Goal: Task Accomplishment & Management: Manage account settings

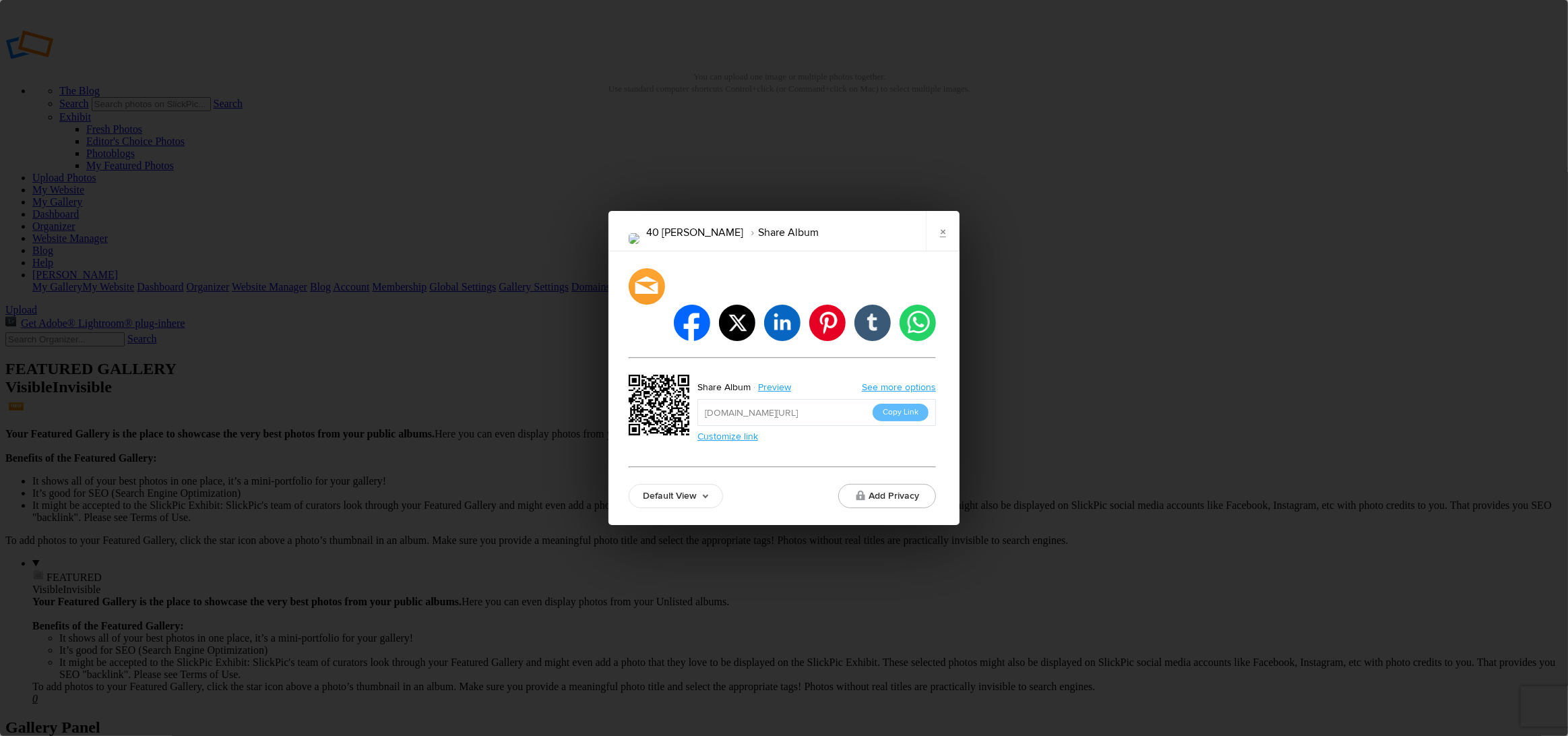
click at [886, 404] on button "Copy Link" at bounding box center [900, 413] width 56 height 18
click at [944, 251] on link "×" at bounding box center [943, 230] width 34 height 40
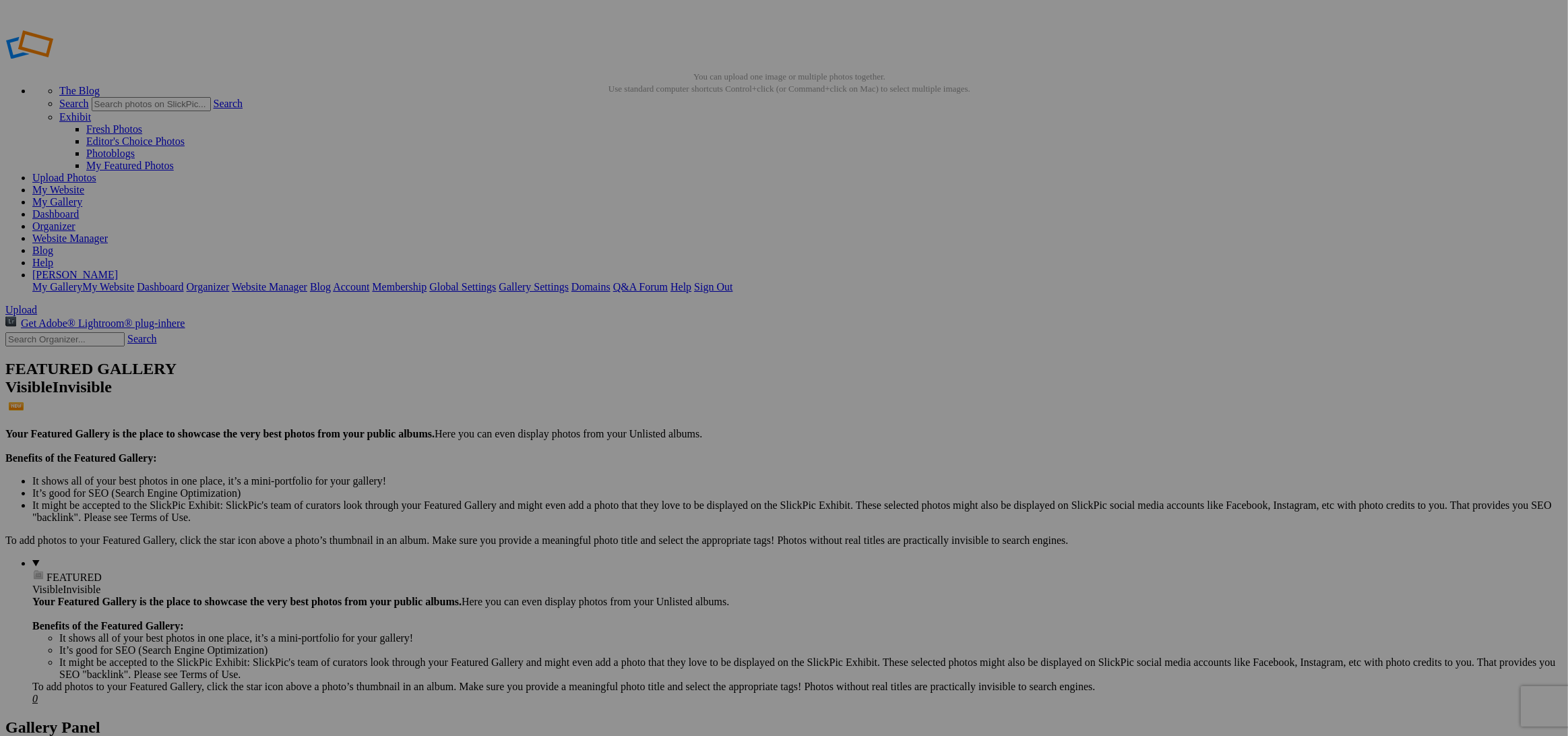
drag, startPoint x: 638, startPoint y: 383, endPoint x: 647, endPoint y: 383, distance: 9.0
click at [641, 386] on input "text" at bounding box center [679, 393] width 147 height 14
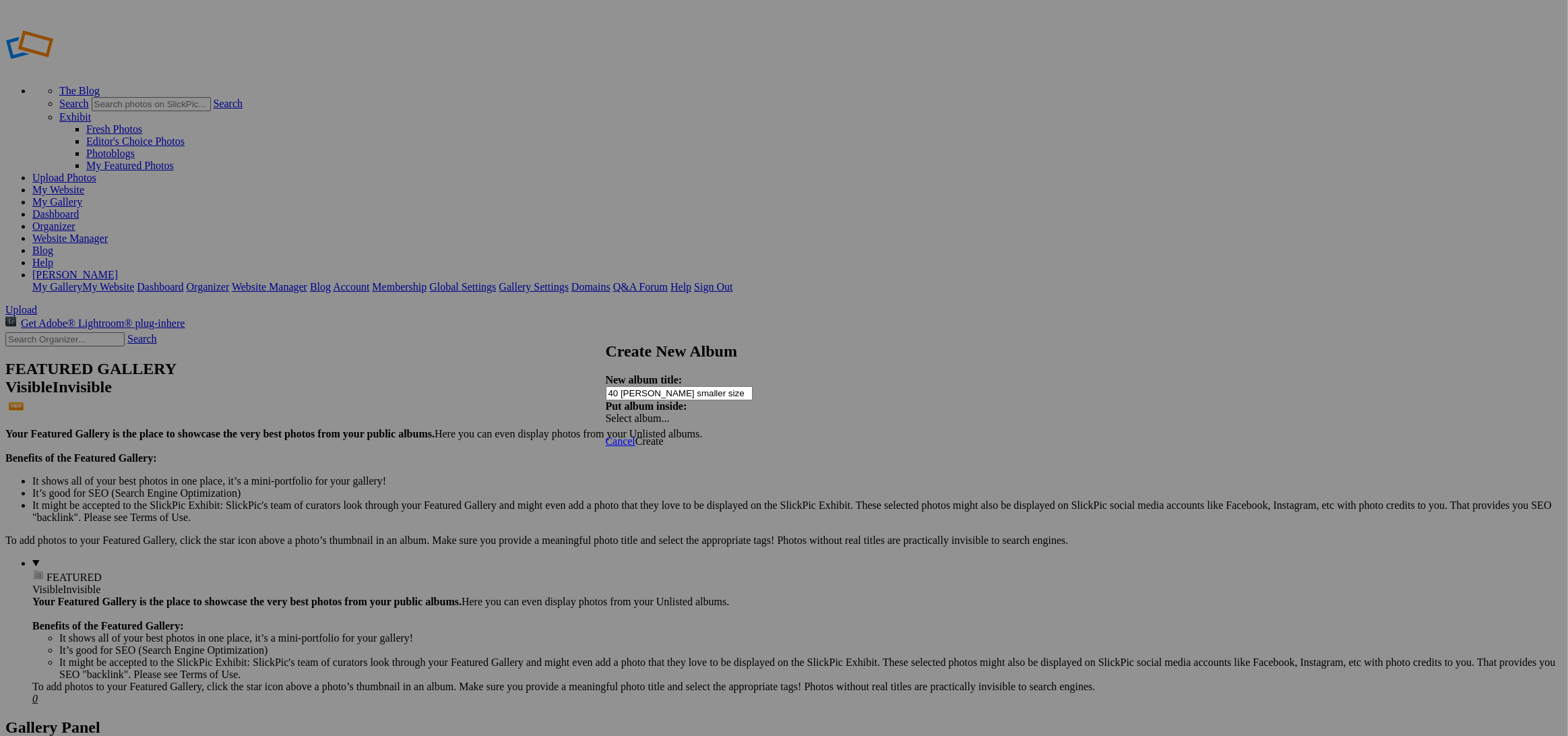
type input "40 [PERSON_NAME] smaller size"
click at [663, 435] on span "Create" at bounding box center [649, 441] width 29 height 12
type input "40 [PERSON_NAME] smaller size"
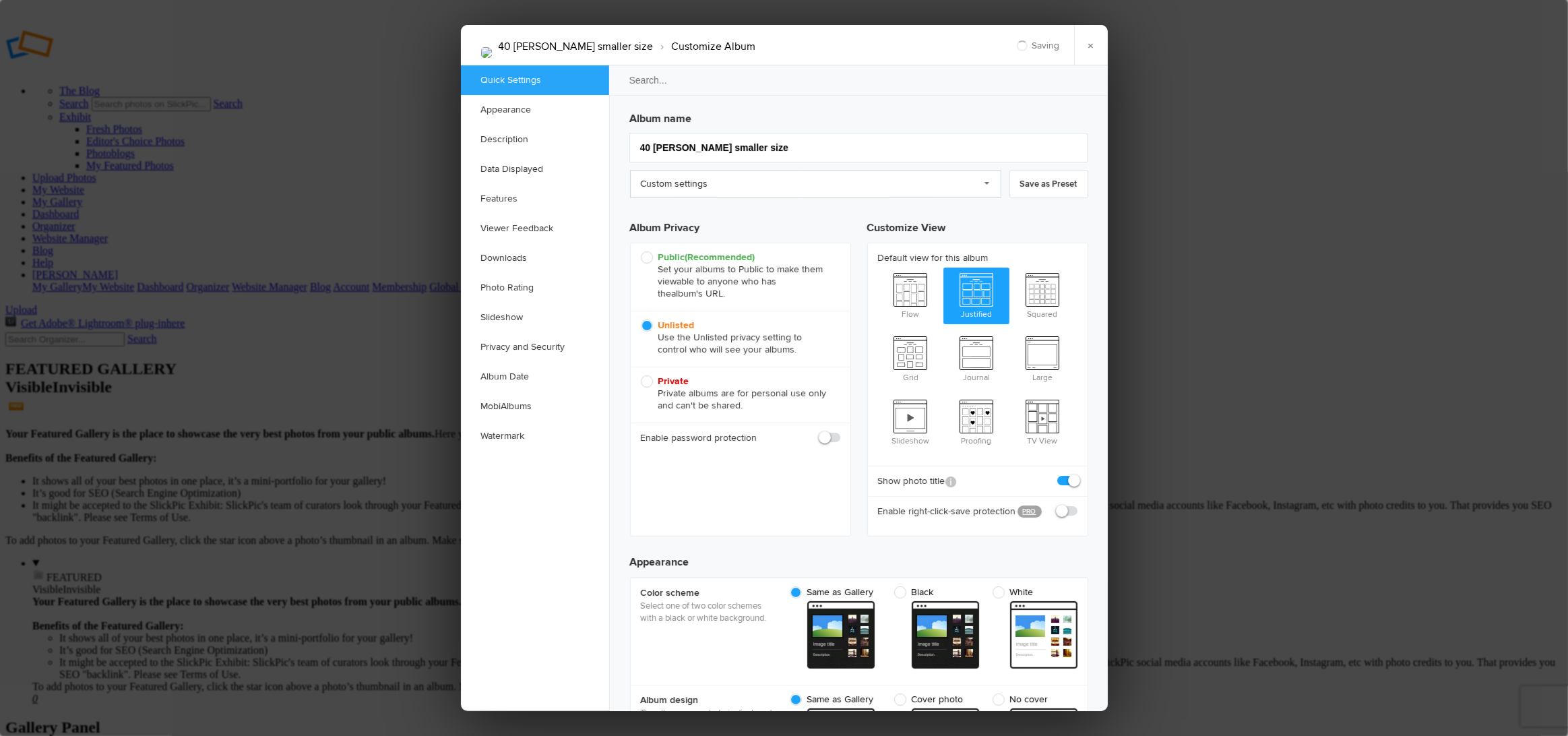
click at [736, 190] on link "Custom settings" at bounding box center [815, 184] width 372 height 29
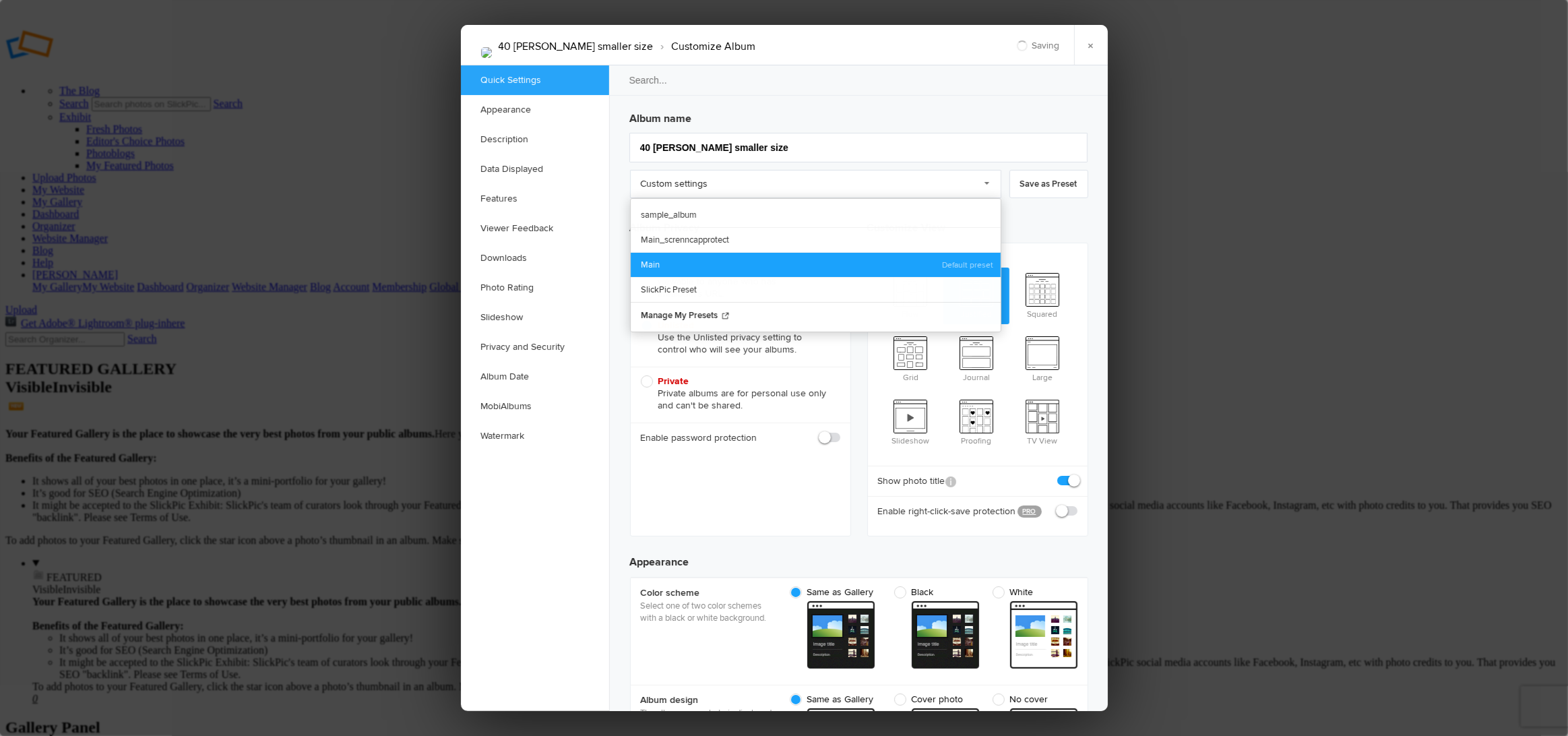
click at [679, 257] on link "Main" at bounding box center [815, 265] width 370 height 25
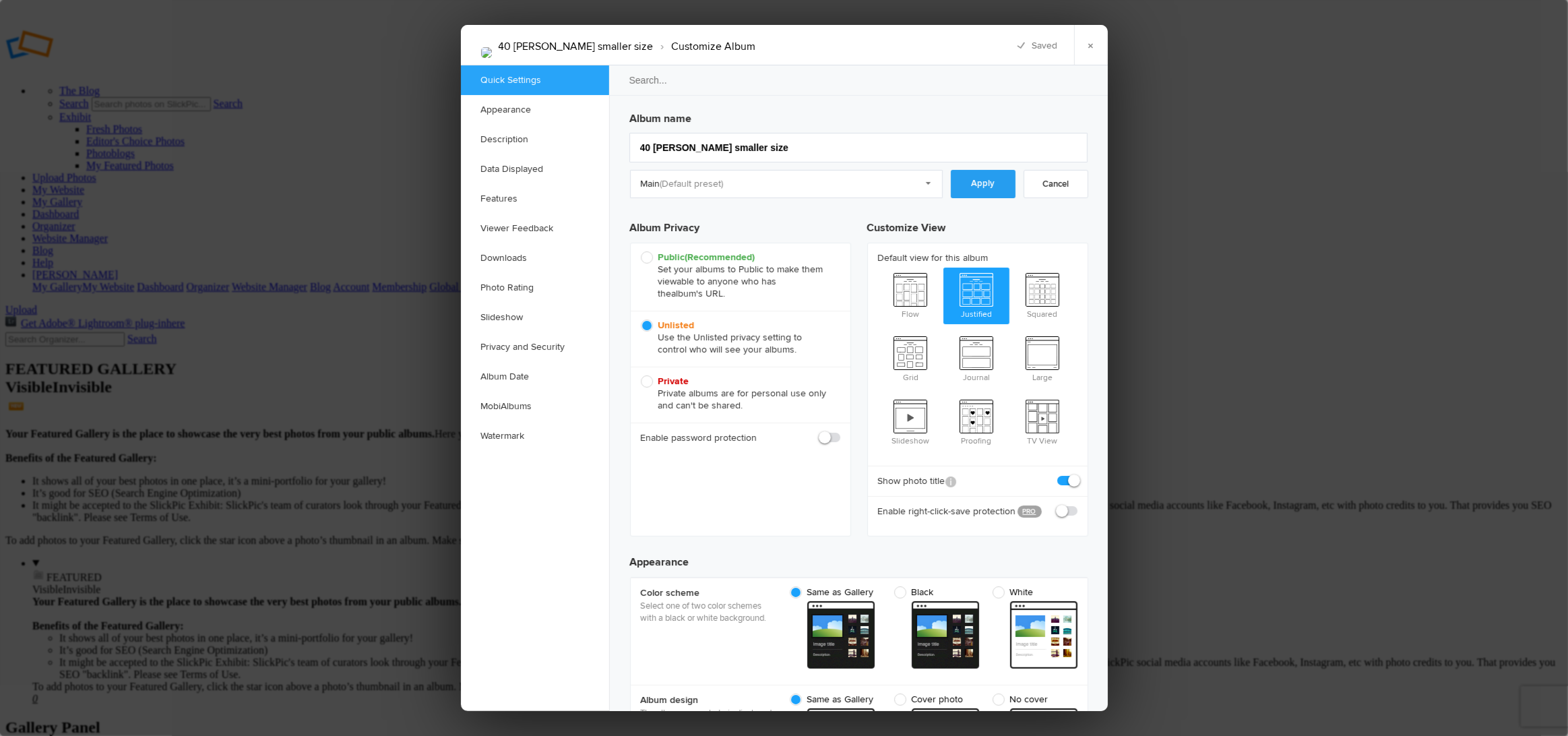
click at [976, 185] on link "Apply" at bounding box center [983, 184] width 64 height 29
checkbox input "true"
click at [1090, 56] on link "×" at bounding box center [1090, 45] width 34 height 40
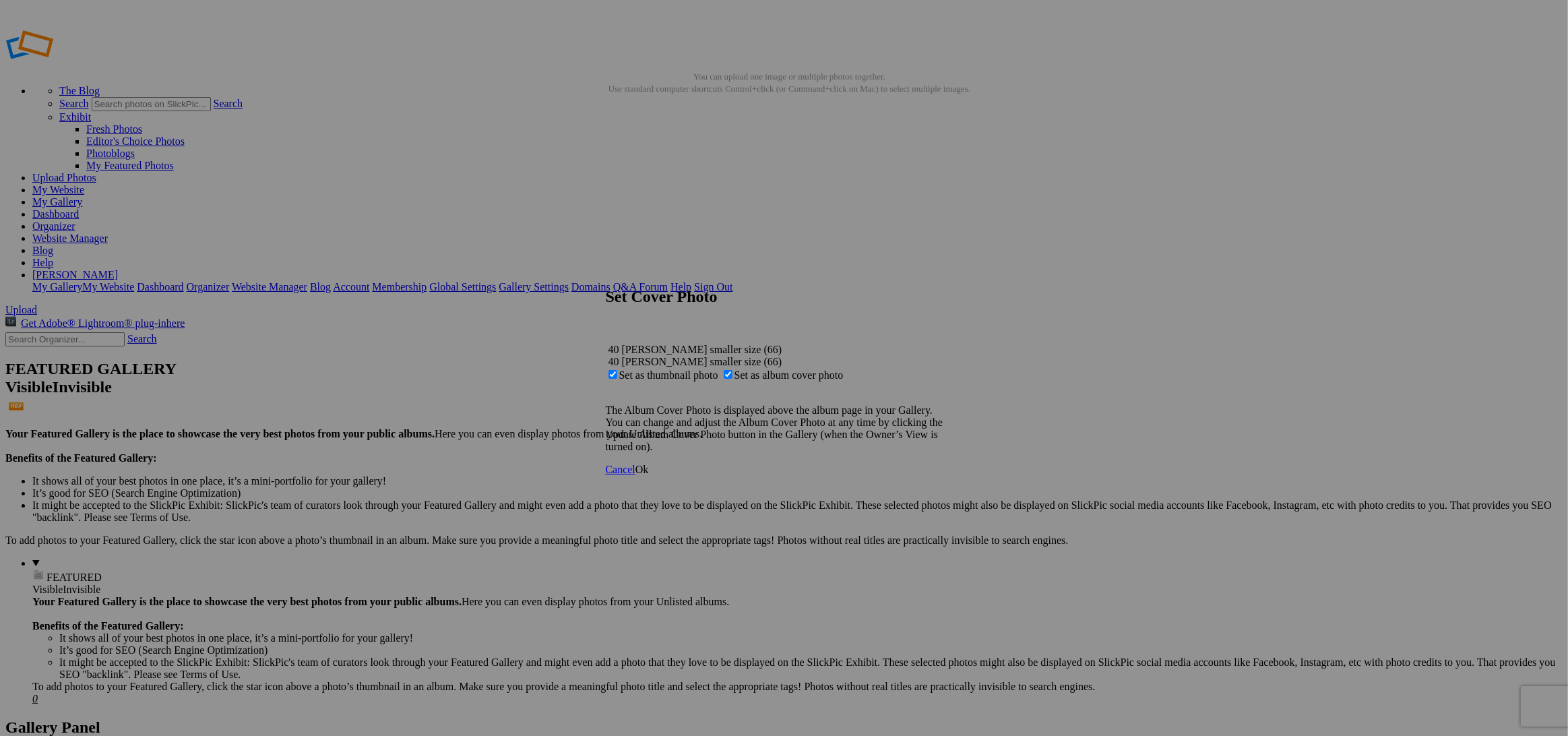
click at [649, 475] on span "Ok" at bounding box center [642, 470] width 13 height 12
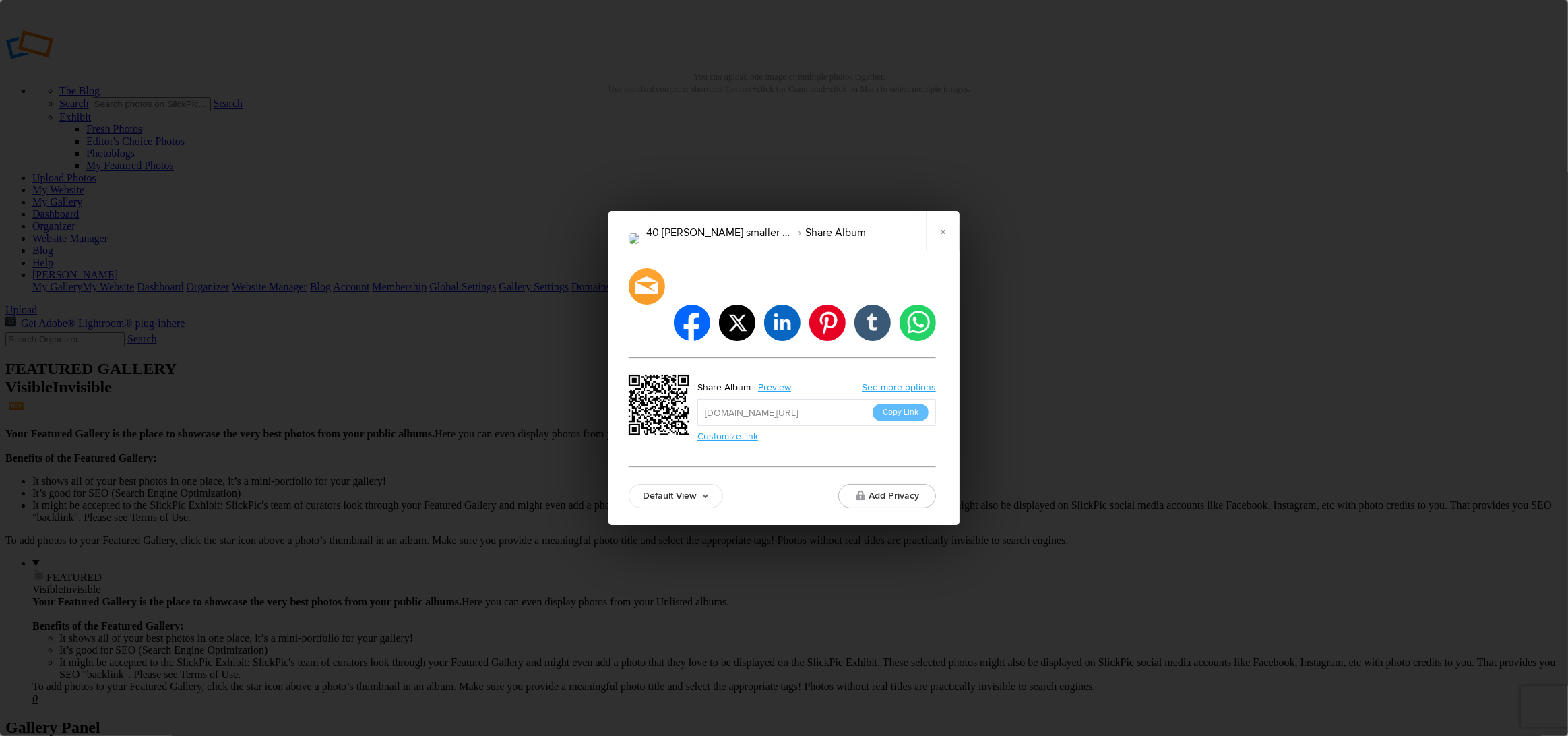
drag, startPoint x: 902, startPoint y: 394, endPoint x: 908, endPoint y: 386, distance: 10.0
click at [903, 404] on button "Copy Link" at bounding box center [900, 413] width 56 height 18
click at [943, 252] on link "×" at bounding box center [943, 230] width 34 height 40
